Goal: Navigation & Orientation: Find specific page/section

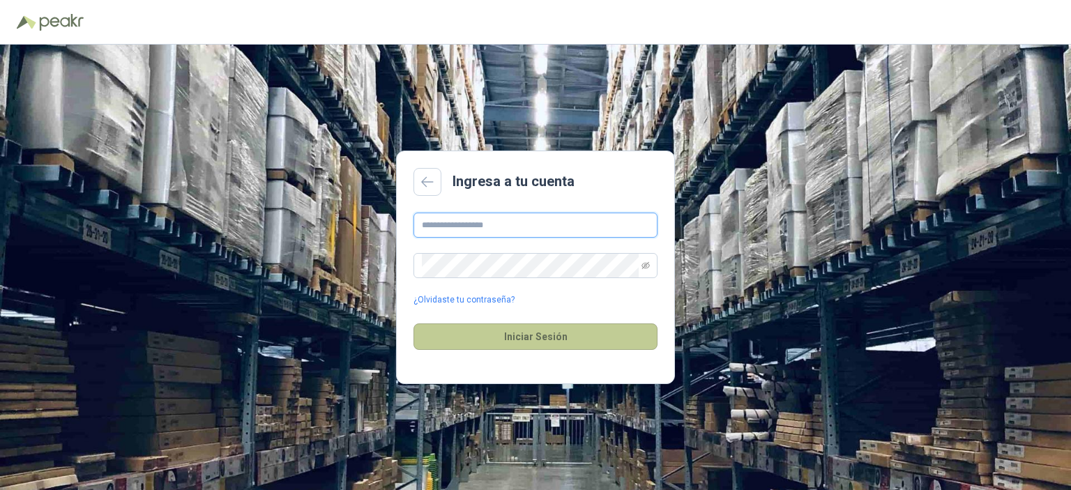
type input "**********"
click at [558, 339] on button "Iniciar Sesión" at bounding box center [535, 336] width 244 height 26
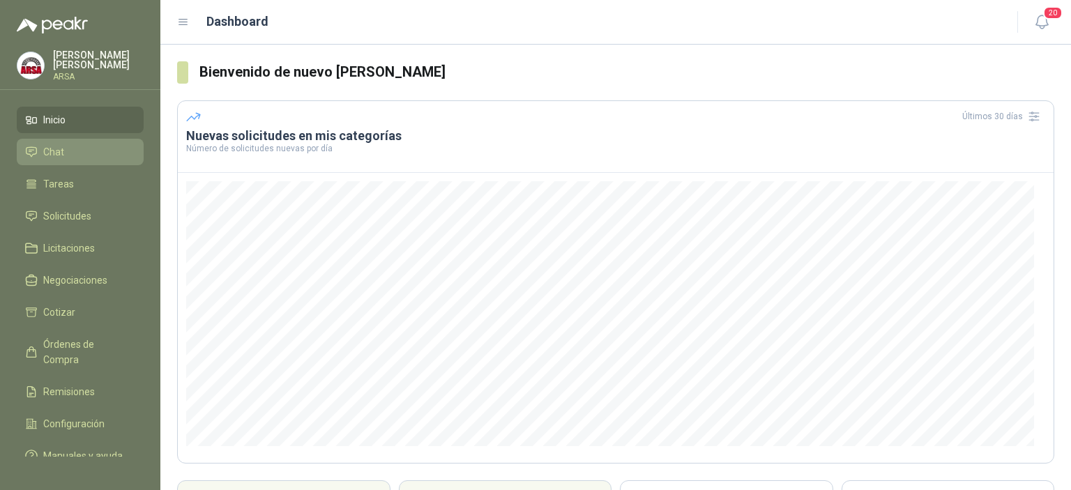
click at [45, 156] on span "Chat" at bounding box center [53, 151] width 21 height 15
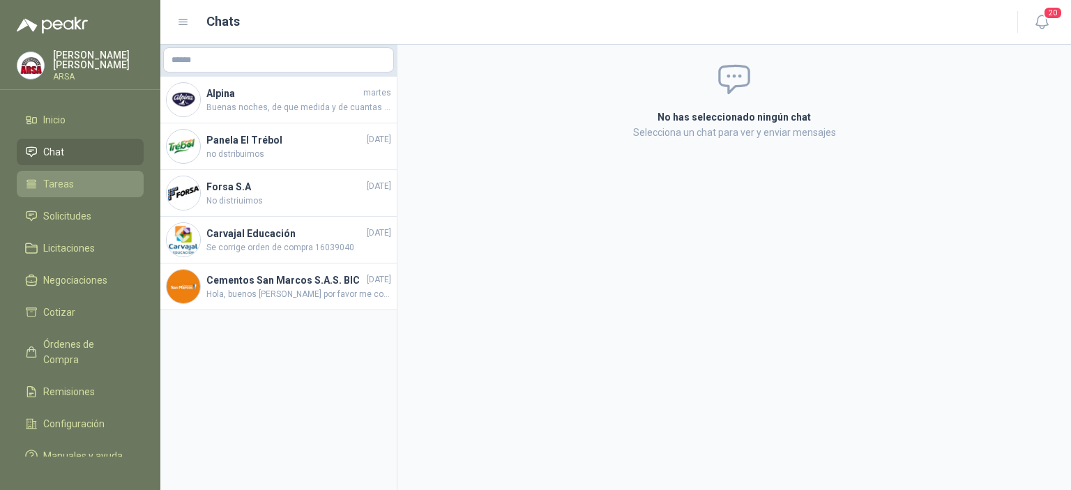
click at [56, 177] on span "Tareas" at bounding box center [58, 183] width 31 height 15
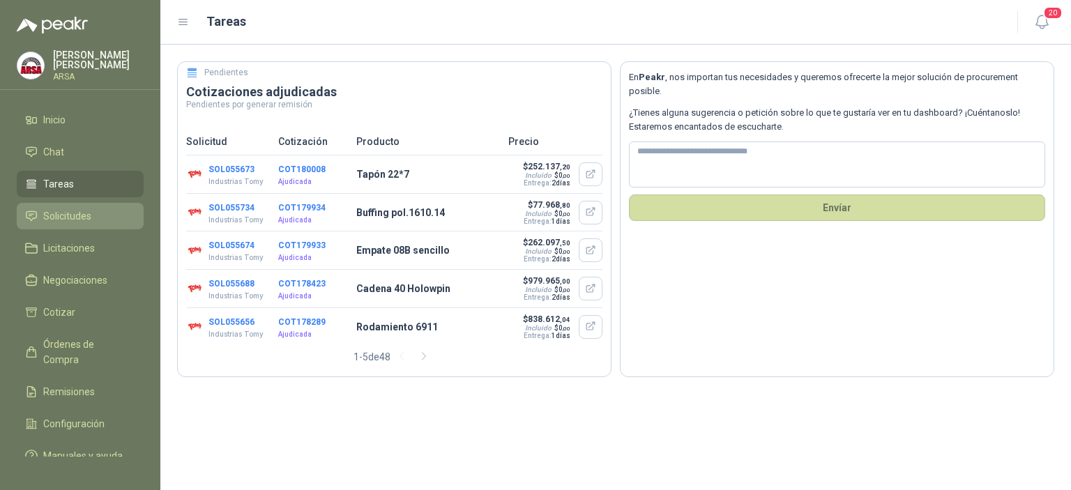
click at [72, 214] on span "Solicitudes" at bounding box center [67, 215] width 48 height 15
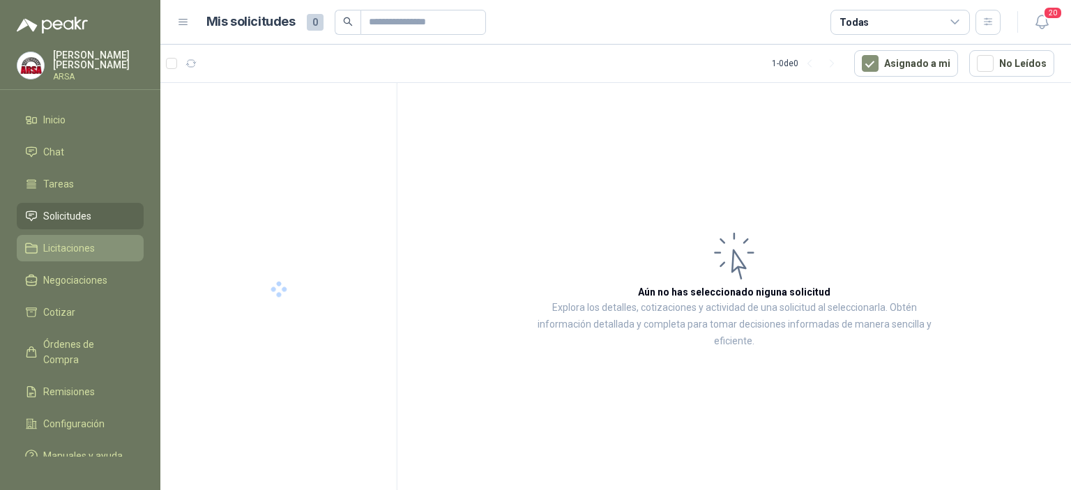
click at [70, 254] on span "Licitaciones" at bounding box center [69, 248] width 52 height 15
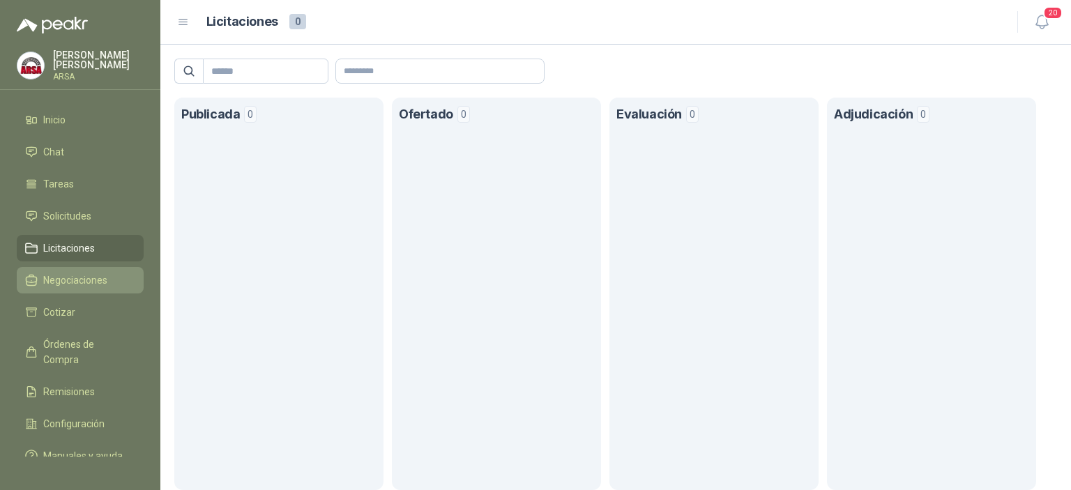
click at [67, 284] on span "Negociaciones" at bounding box center [75, 280] width 64 height 15
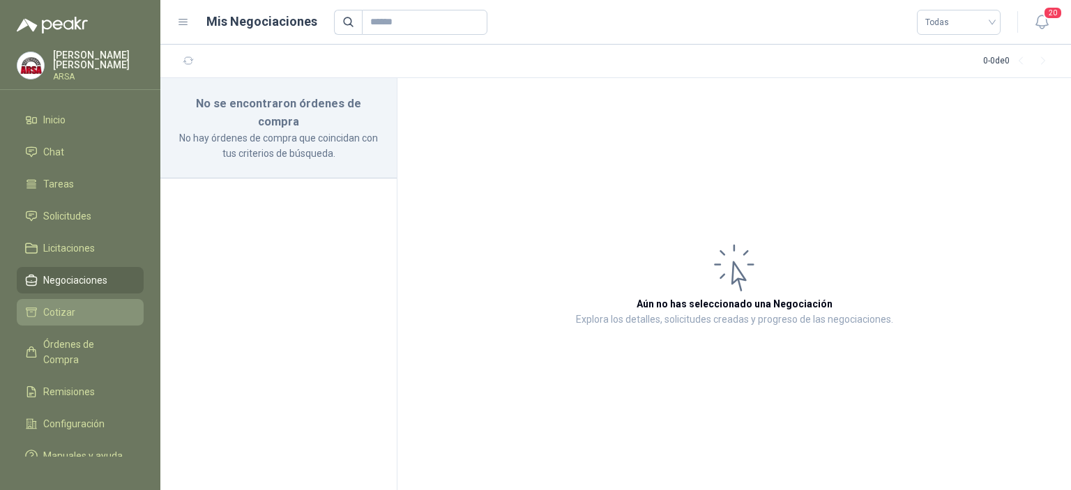
click at [67, 307] on span "Cotizar" at bounding box center [59, 312] width 32 height 15
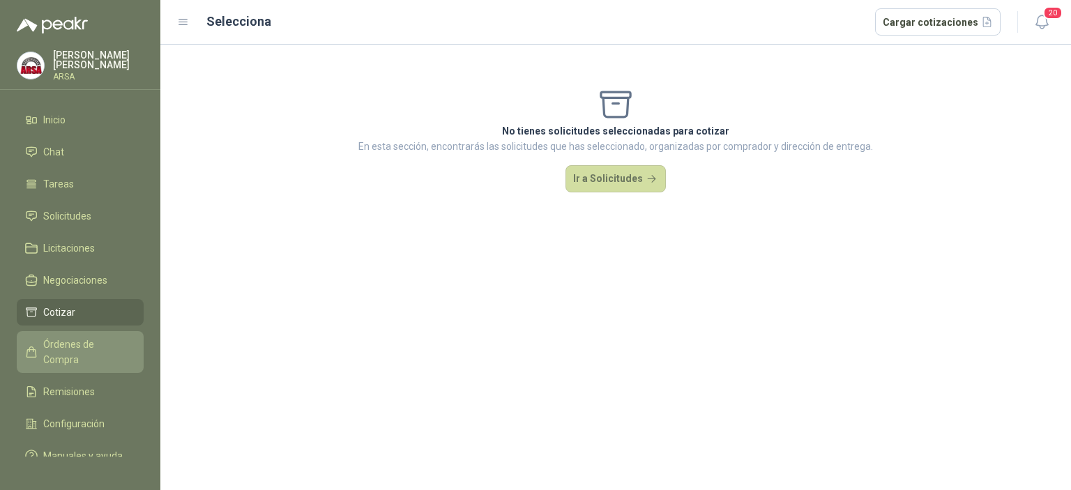
click at [73, 346] on span "Órdenes de Compra" at bounding box center [86, 352] width 87 height 31
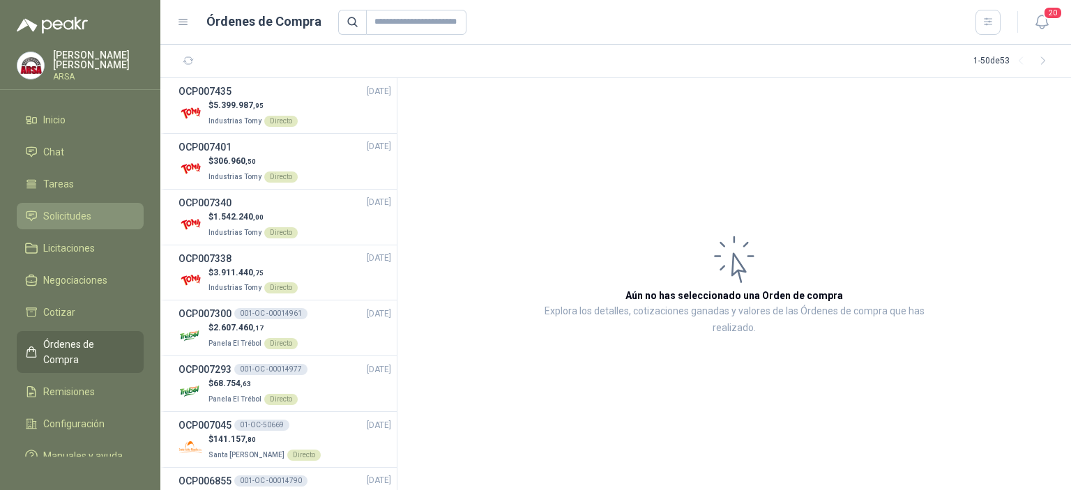
click at [76, 223] on span "Solicitudes" at bounding box center [67, 215] width 48 height 15
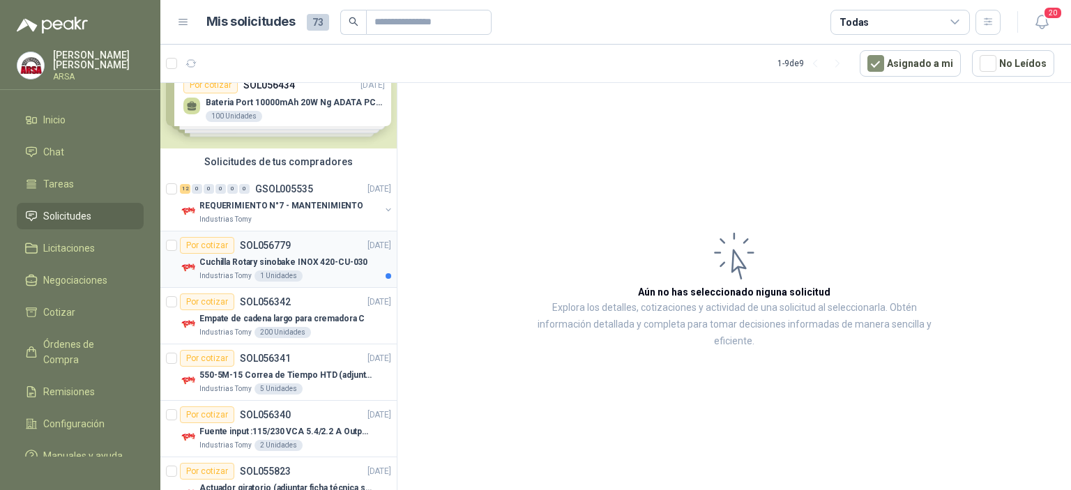
scroll to position [40, 0]
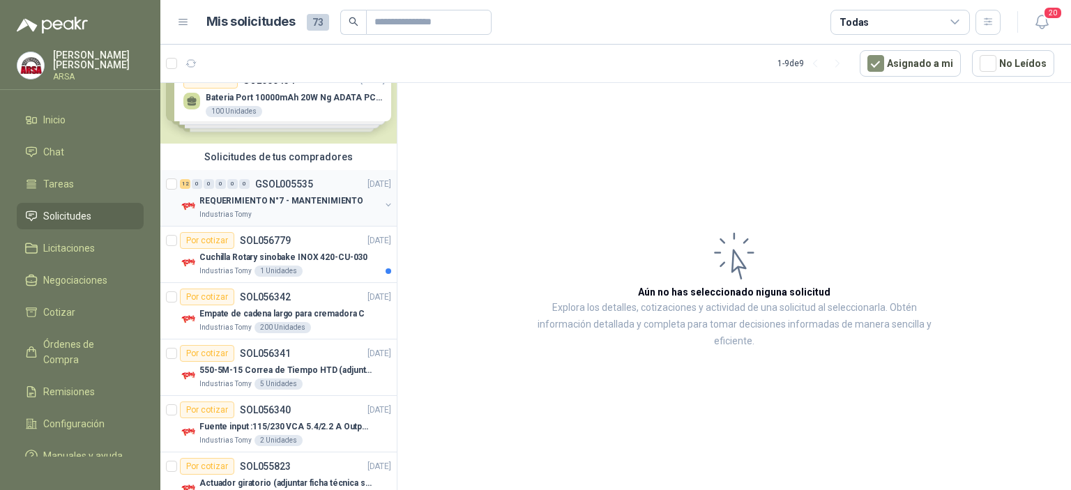
click at [301, 199] on p "REQUERIMIENTO N°7 - MANTENIMIENTO" at bounding box center [281, 200] width 164 height 13
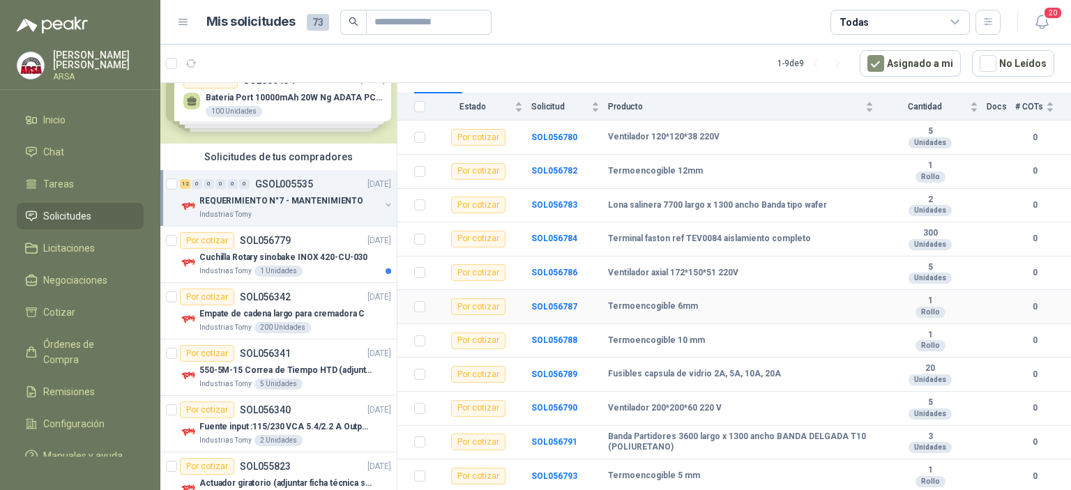
scroll to position [179, 0]
